Goal: Information Seeking & Learning: Learn about a topic

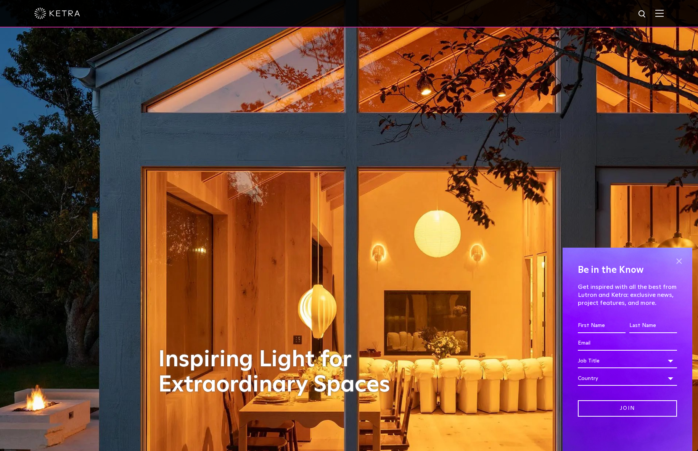
click at [592, 259] on span at bounding box center [678, 260] width 11 height 11
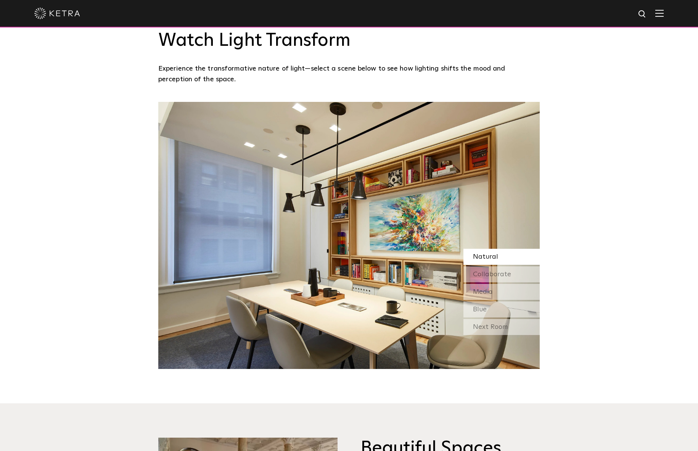
scroll to position [724, 0]
click at [527, 278] on div "Collaborate" at bounding box center [501, 274] width 76 height 16
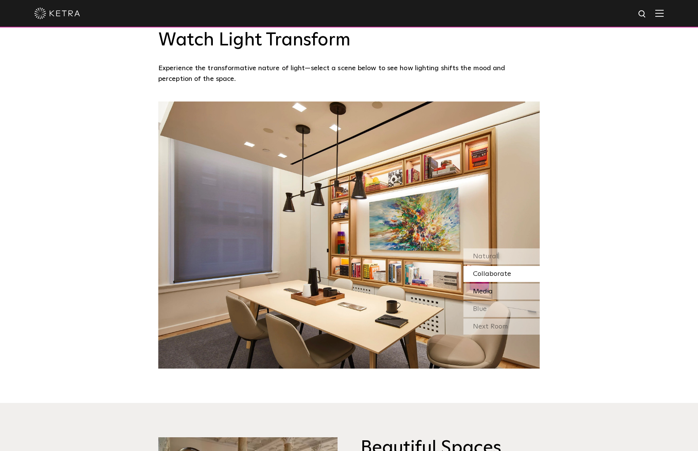
click at [524, 287] on div "Media" at bounding box center [501, 291] width 76 height 16
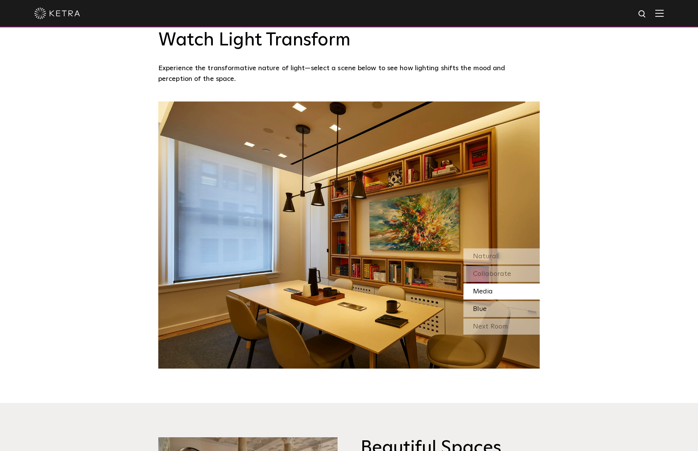
click at [512, 307] on div "Blue" at bounding box center [501, 309] width 76 height 16
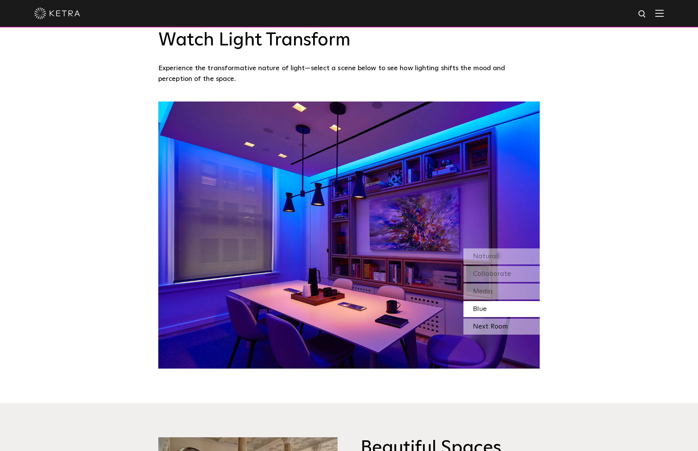
click at [519, 324] on div "Next Room" at bounding box center [501, 326] width 76 height 16
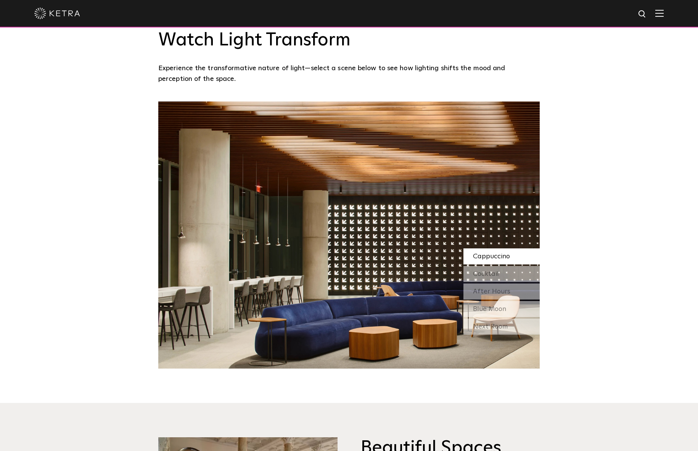
click at [509, 254] on span "Cappuccino" at bounding box center [491, 256] width 37 height 7
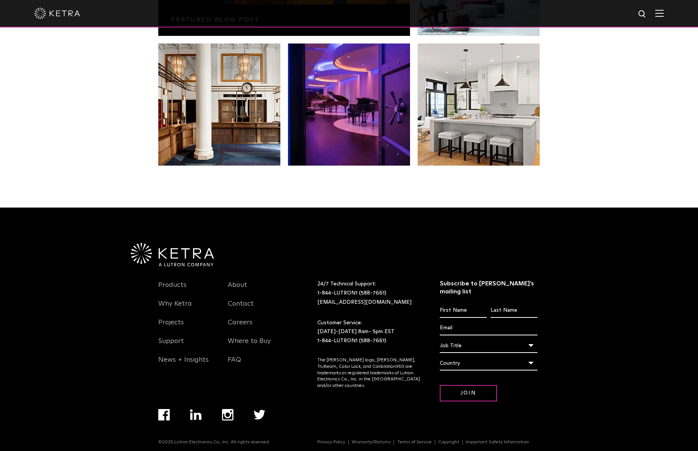
scroll to position [1601, 0]
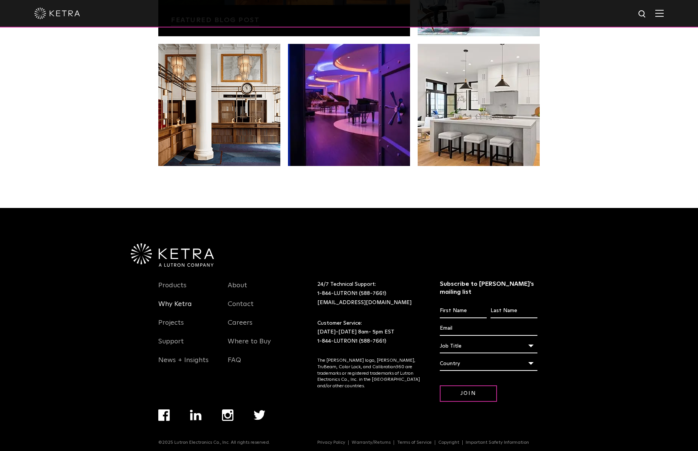
click at [173, 304] on link "Why Ketra" at bounding box center [175, 309] width 34 height 18
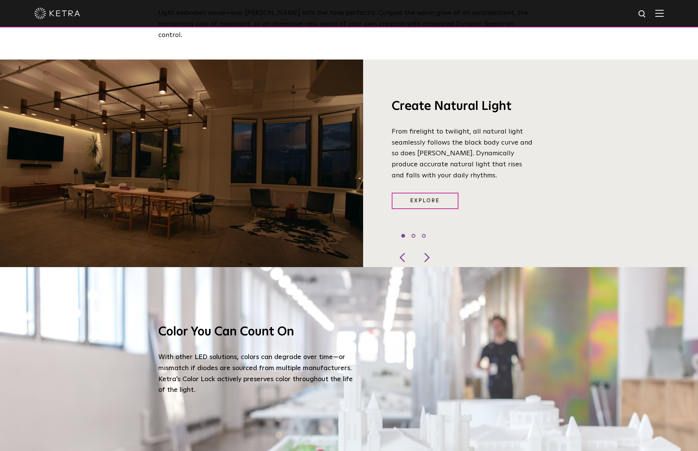
scroll to position [707, 0]
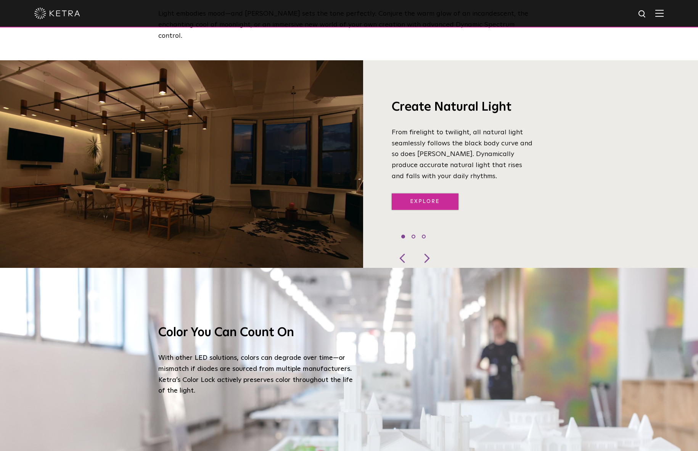
click at [422, 193] on link "Explore" at bounding box center [425, 201] width 67 height 16
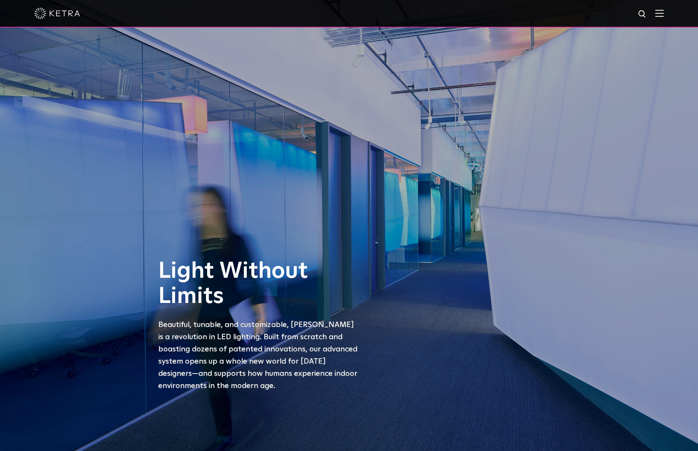
scroll to position [0, 0]
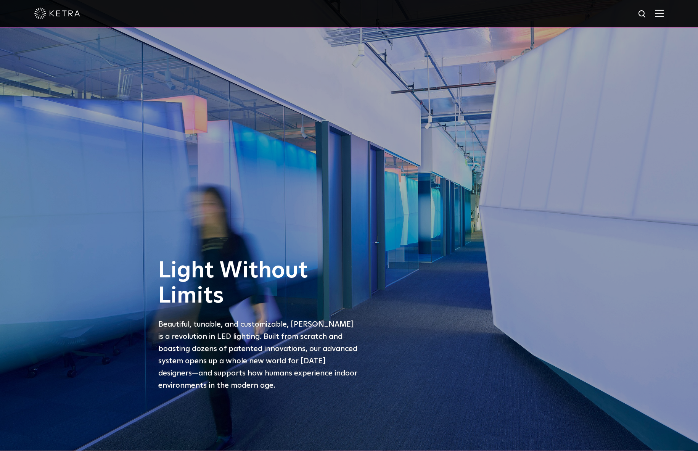
click at [64, 11] on img at bounding box center [57, 13] width 46 height 11
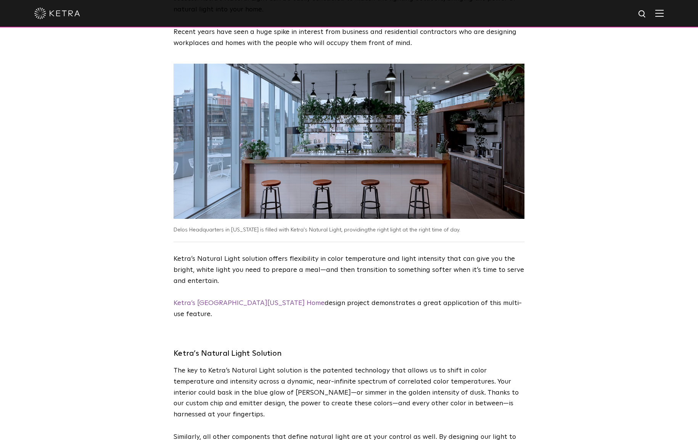
scroll to position [1458, 0]
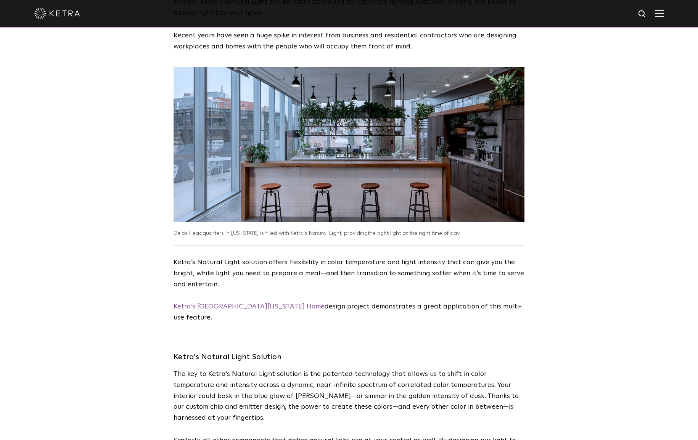
drag, startPoint x: 217, startPoint y: 291, endPoint x: 254, endPoint y: 281, distance: 38.1
click at [217, 303] on link "Ketra’s Southern California Home" at bounding box center [248, 306] width 151 height 7
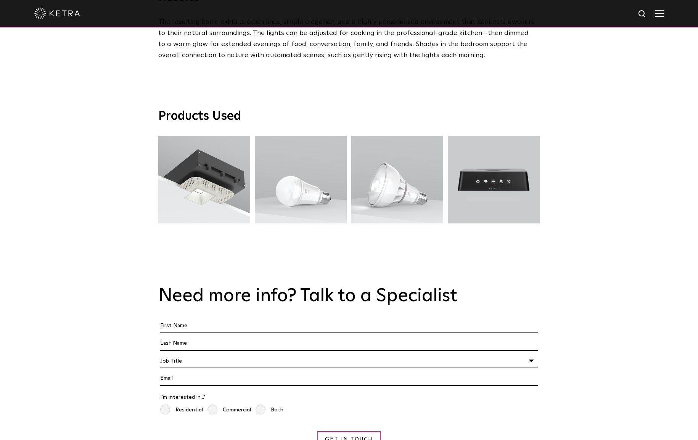
scroll to position [1285, 0]
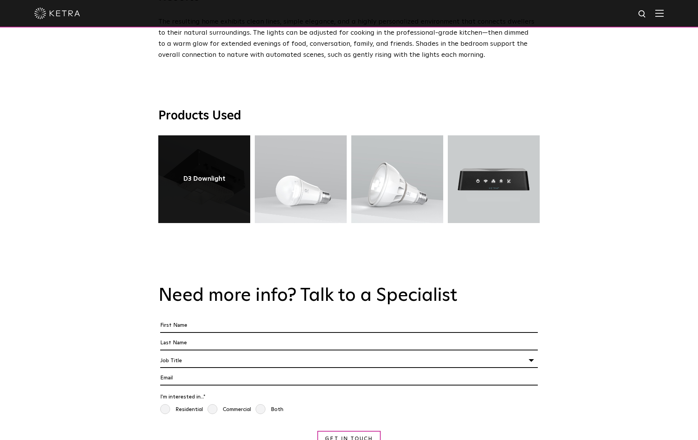
click at [213, 184] on link at bounding box center [204, 179] width 92 height 88
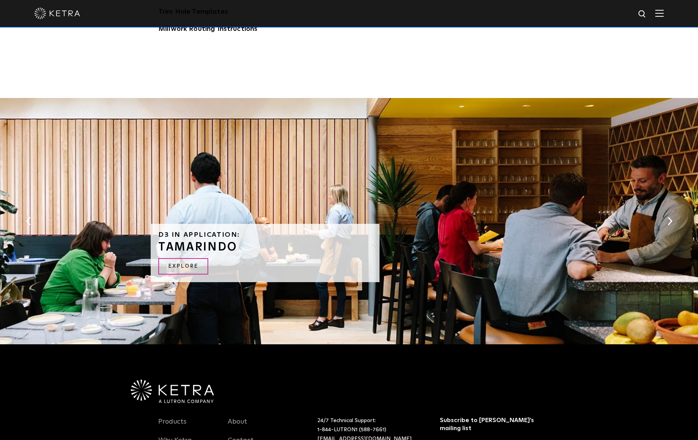
scroll to position [1487, 0]
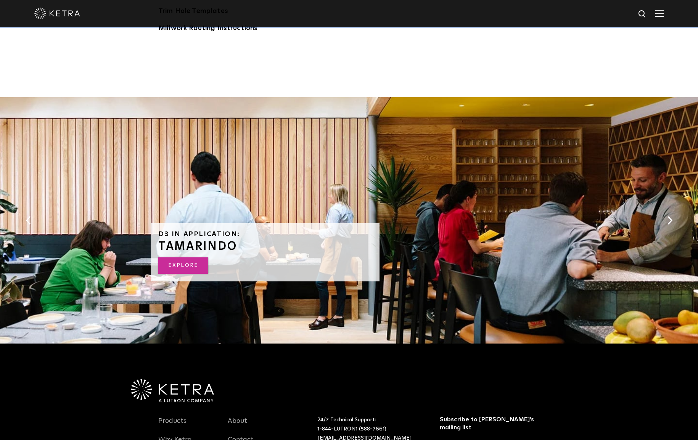
click at [186, 260] on link "Explore" at bounding box center [183, 265] width 50 height 16
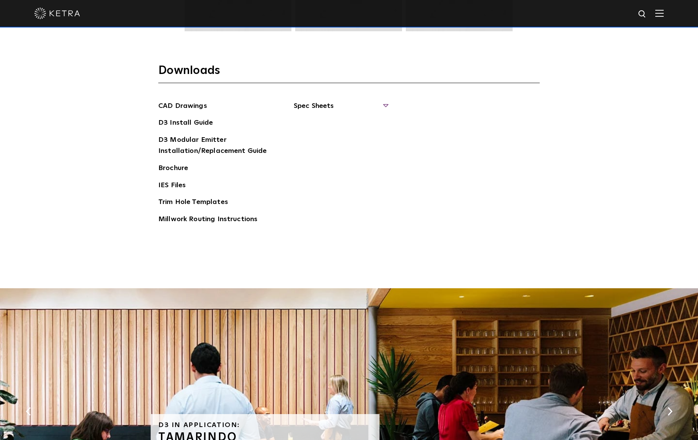
scroll to position [1298, 0]
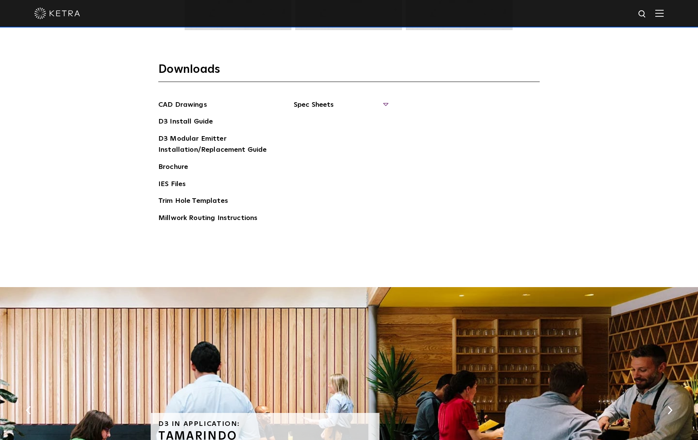
click at [330, 103] on span "Spec Sheets" at bounding box center [340, 108] width 93 height 17
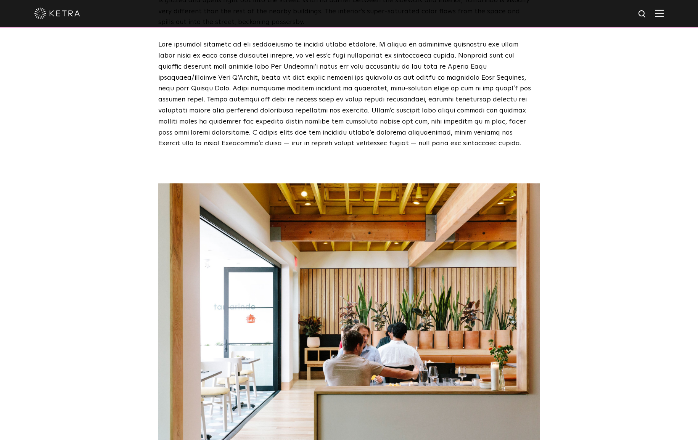
scroll to position [1344, 0]
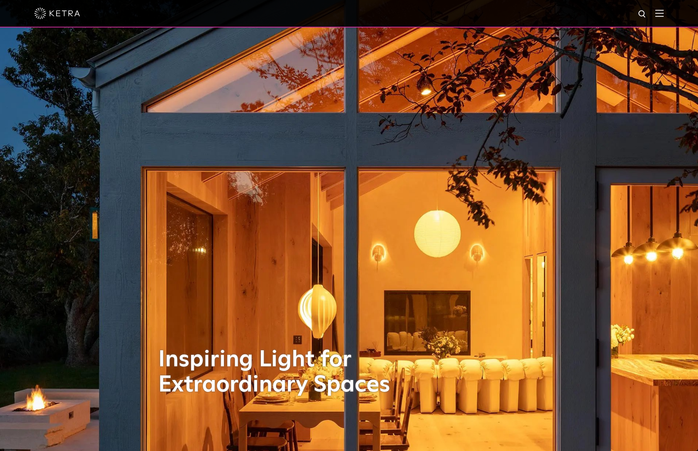
click at [653, 11] on div at bounding box center [348, 13] width 629 height 27
click at [661, 12] on img at bounding box center [659, 13] width 8 height 7
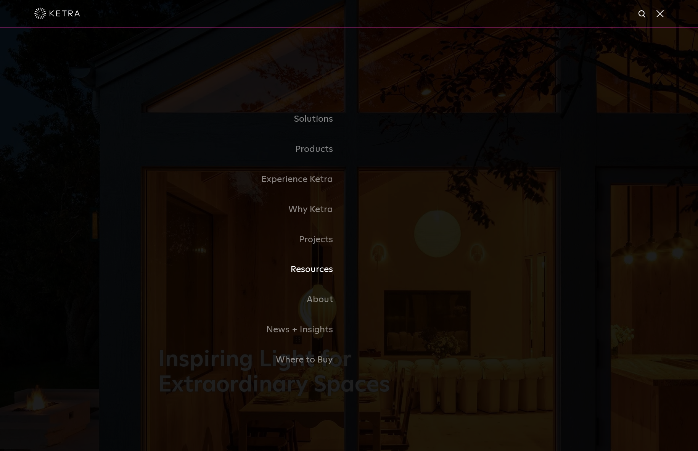
click at [312, 270] on link "Resources" at bounding box center [253, 269] width 191 height 30
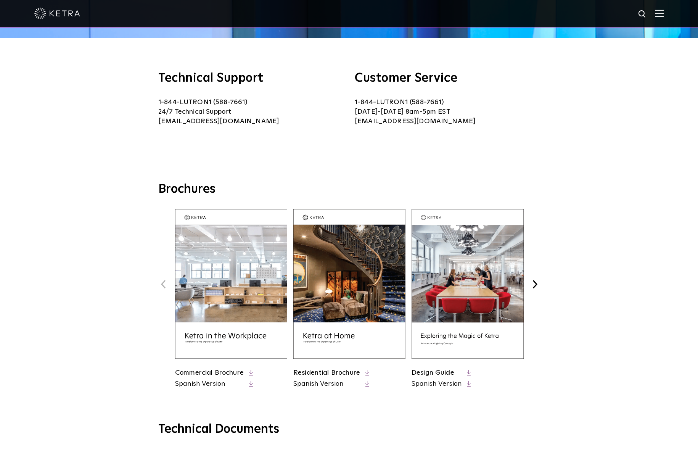
scroll to position [146, 0]
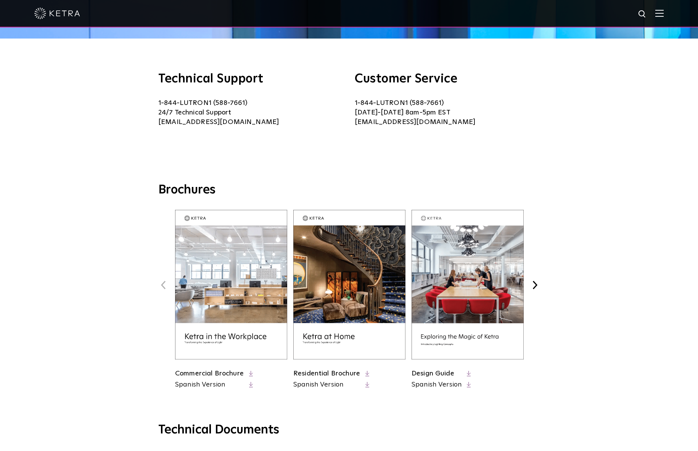
click at [338, 373] on link "Residential Brochure" at bounding box center [326, 373] width 67 height 7
